Goal: Navigation & Orientation: Understand site structure

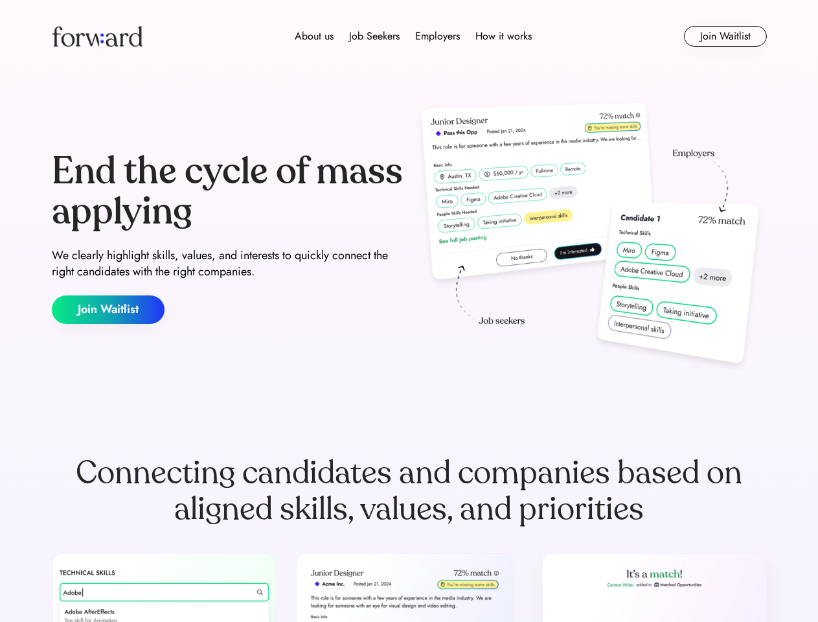
click at [409, 311] on div "End the cycle of mass applying We clearly highlight skills, values, and interes…" at bounding box center [409, 237] width 715 height 278
click at [409, 36] on div "About us Job Seekers Employers How it works" at bounding box center [413, 36] width 510 height 16
click at [97, 36] on img at bounding box center [97, 36] width 91 height 21
click at [413, 36] on div "About us Job Seekers Employers How it works" at bounding box center [413, 36] width 510 height 16
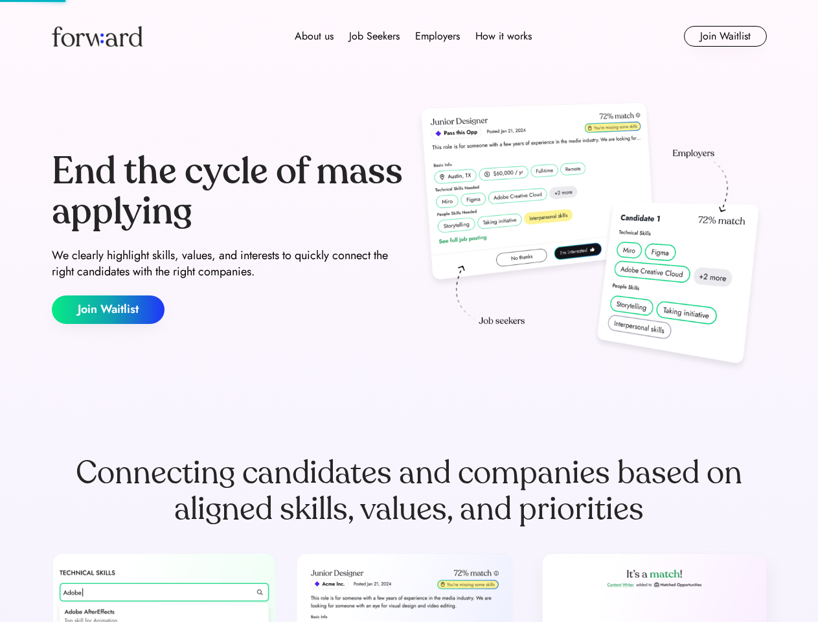
click at [314, 36] on div "About us" at bounding box center [314, 36] width 39 height 16
click at [374, 36] on div "Job Seekers" at bounding box center [374, 36] width 51 height 16
click at [437, 36] on div "Employers" at bounding box center [437, 36] width 45 height 16
click at [503, 36] on div "How it works" at bounding box center [503, 36] width 56 height 16
click at [725, 36] on button "Join Waitlist" at bounding box center [725, 36] width 83 height 21
